Goal: Information Seeking & Learning: Learn about a topic

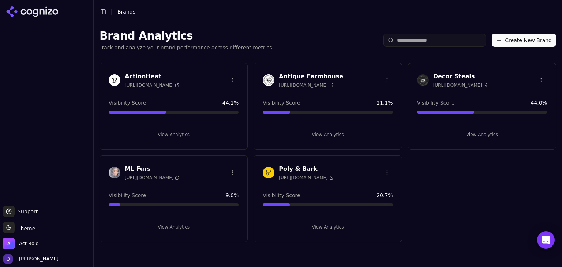
click at [301, 165] on h3 "Poly & Bark" at bounding box center [306, 169] width 55 height 9
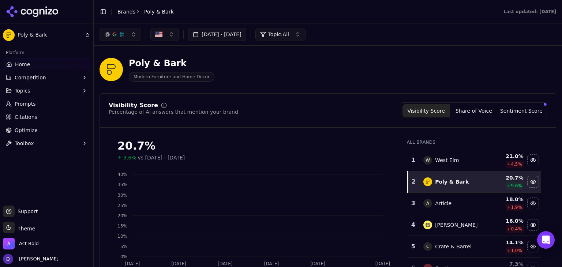
click at [227, 38] on button "[DATE] - [DATE]" at bounding box center [217, 34] width 58 height 13
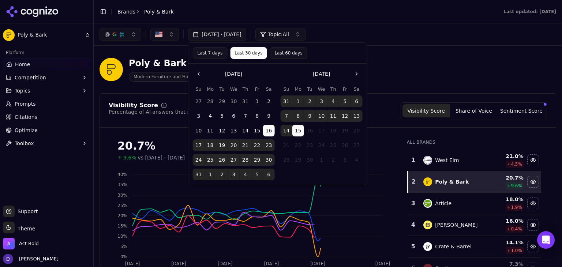
click at [208, 52] on button "Last 7 days" at bounding box center [210, 53] width 35 height 12
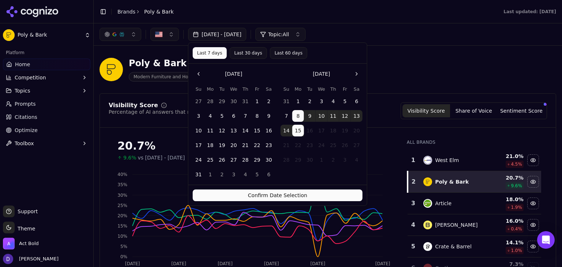
click at [258, 196] on button "Confirm Date Selection" at bounding box center [278, 196] width 170 height 12
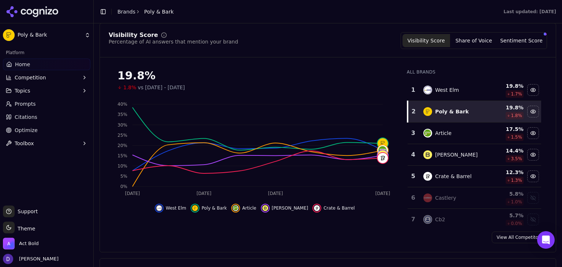
scroll to position [72, 0]
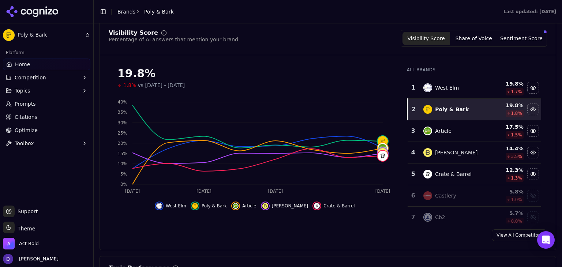
click at [467, 37] on button "Share of Voice" at bounding box center [474, 38] width 48 height 13
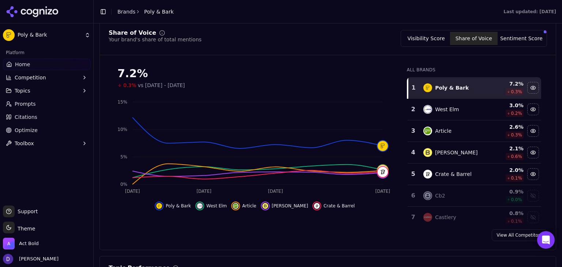
drag, startPoint x: 507, startPoint y: 232, endPoint x: 325, endPoint y: 13, distance: 284.9
click at [507, 232] on link "View All Competitors" at bounding box center [519, 236] width 55 height 12
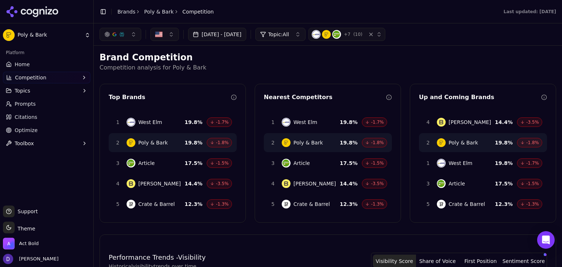
click at [28, 67] on span "Home" at bounding box center [22, 64] width 15 height 7
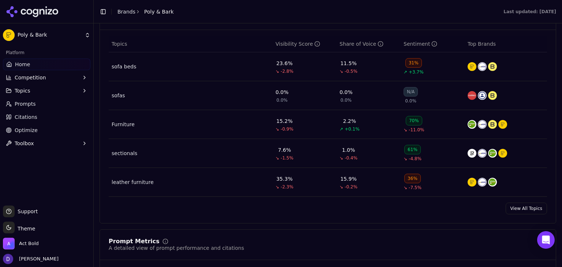
scroll to position [342, 0]
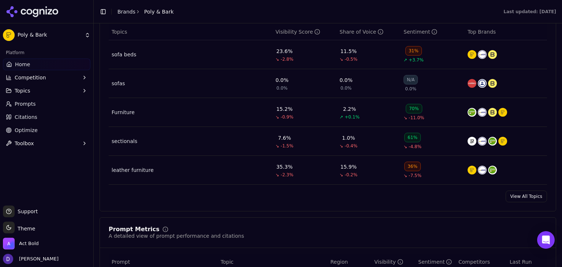
click at [526, 191] on link "View All Topics" at bounding box center [526, 197] width 41 height 12
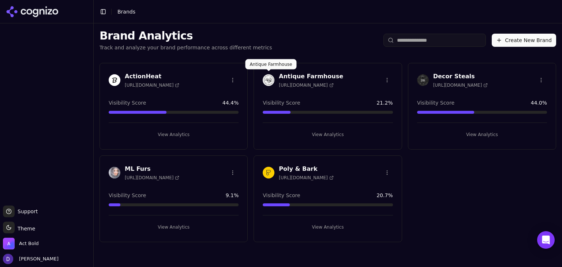
click at [287, 74] on h3 "Antique Farmhouse" at bounding box center [311, 76] width 64 height 9
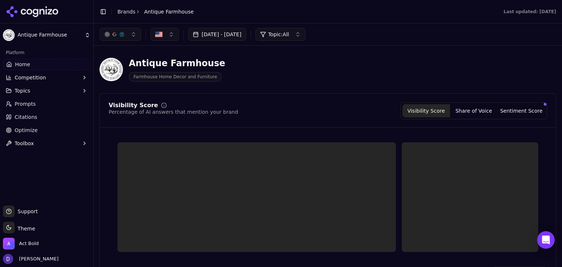
click at [206, 37] on button "[DATE] - [DATE]" at bounding box center [217, 34] width 58 height 13
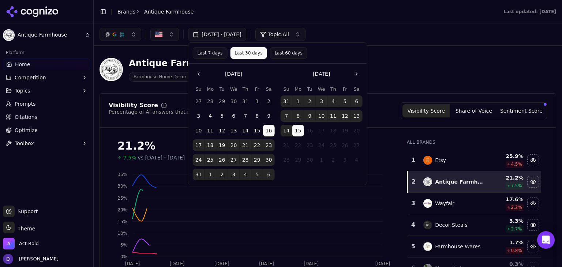
click at [204, 59] on div "Last 7 days Last 30 days Last 60 days" at bounding box center [278, 53] width 179 height 21
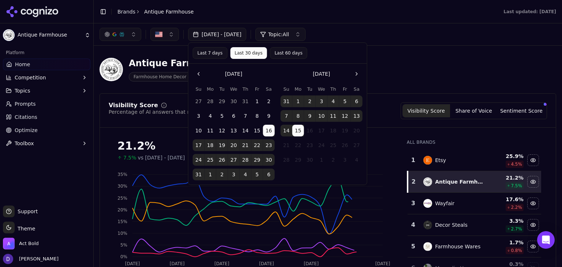
click at [209, 52] on button "Last 7 days" at bounding box center [210, 53] width 35 height 12
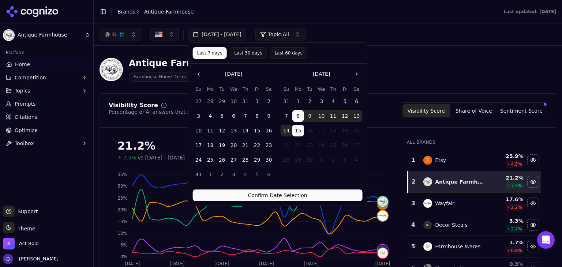
click at [246, 198] on button "Confirm Date Selection" at bounding box center [278, 196] width 170 height 12
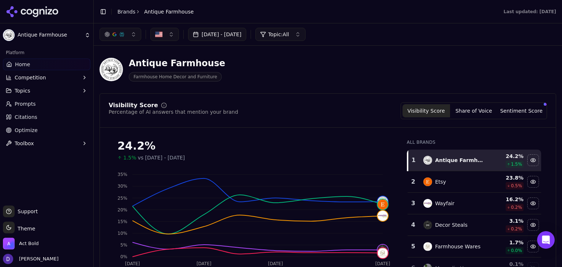
click at [211, 40] on button "[DATE] - [DATE]" at bounding box center [217, 34] width 58 height 13
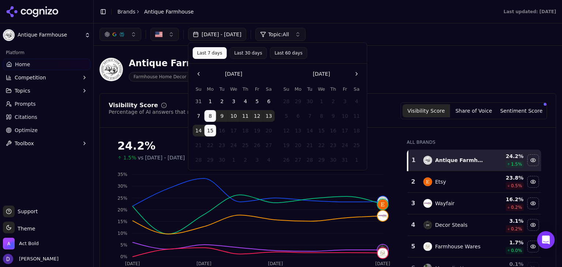
click at [415, 56] on div "Antique Farmhouse Farmhouse Home Decor and Furniture" at bounding box center [328, 70] width 457 height 36
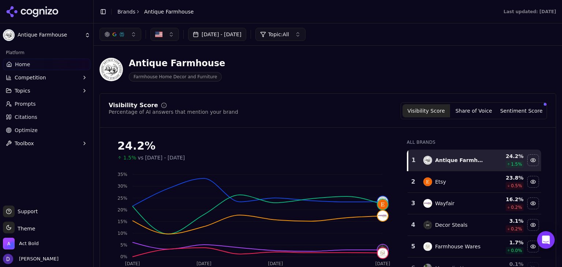
click at [230, 33] on button "[DATE] - [DATE]" at bounding box center [217, 34] width 58 height 13
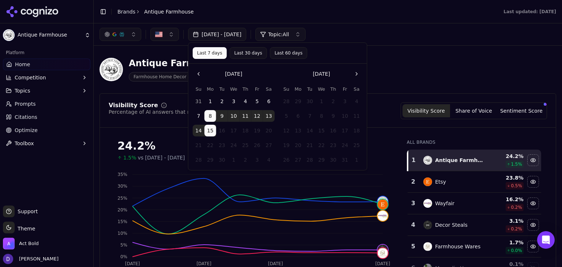
click at [228, 32] on button "[DATE] - [DATE]" at bounding box center [217, 34] width 58 height 13
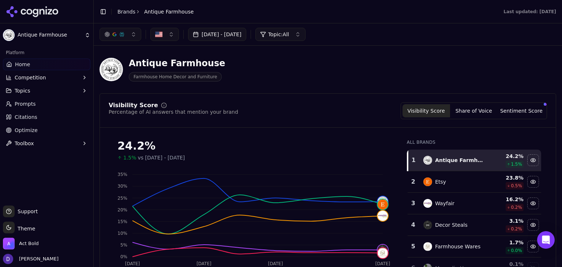
click at [118, 12] on link "Brands" at bounding box center [126, 12] width 18 height 6
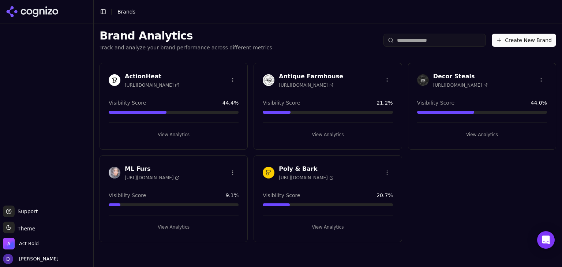
click at [448, 75] on h3 "Decor Steals" at bounding box center [460, 76] width 55 height 9
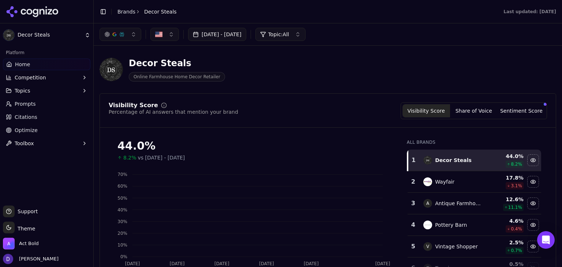
click at [202, 34] on button "[DATE] - [DATE]" at bounding box center [217, 34] width 58 height 13
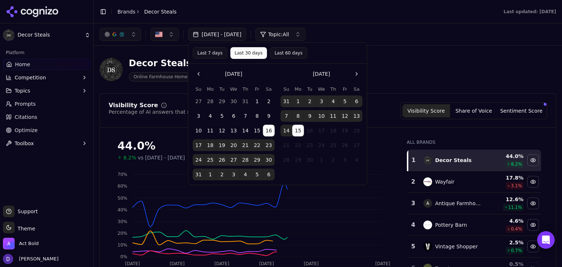
click at [198, 56] on button "Last 7 days" at bounding box center [210, 53] width 35 height 12
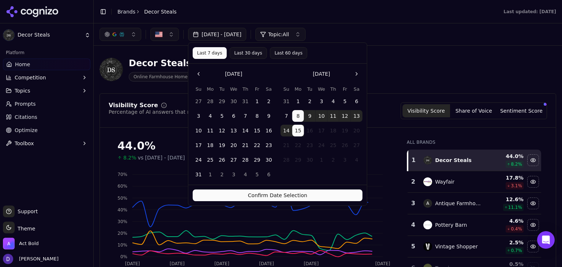
click at [242, 191] on button "Confirm Date Selection" at bounding box center [278, 196] width 170 height 12
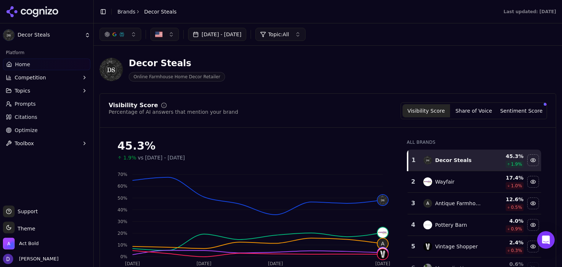
click at [129, 13] on link "Brands" at bounding box center [126, 12] width 18 height 6
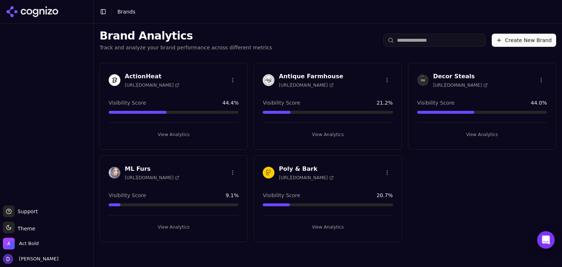
click at [293, 170] on h3 "Poly & Bark" at bounding box center [306, 169] width 55 height 9
